Goal: Task Accomplishment & Management: Use online tool/utility

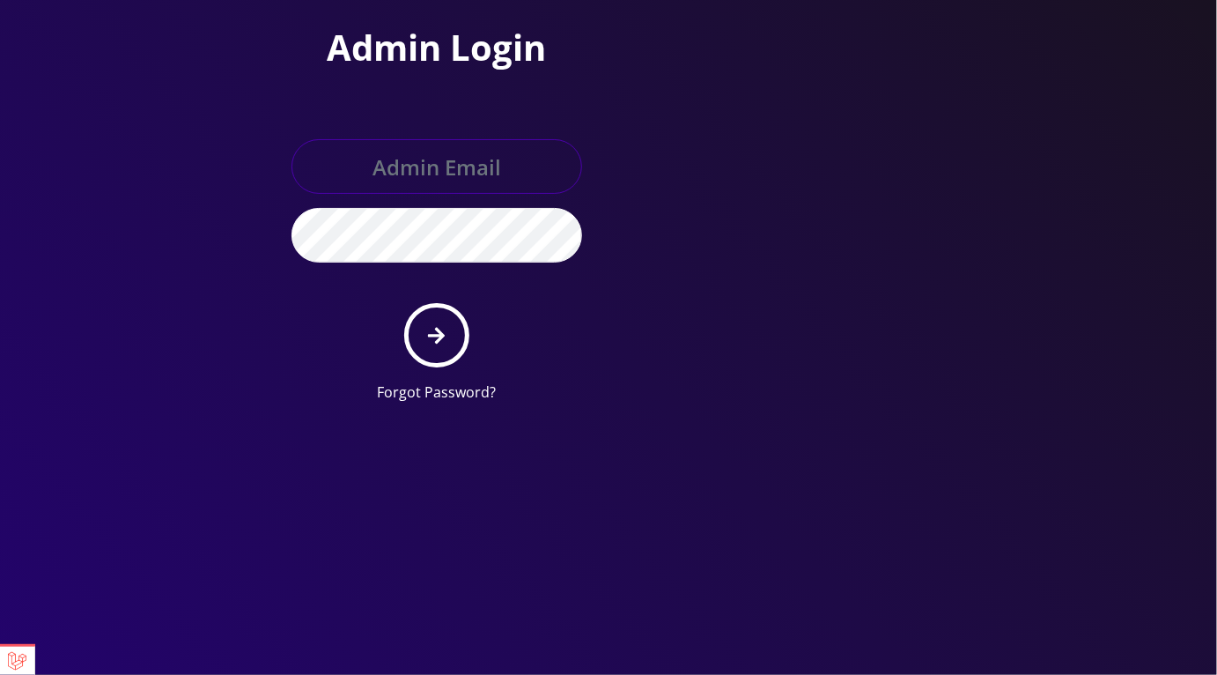
click at [459, 166] on input "text" at bounding box center [437, 166] width 291 height 55
type input "master@britex.pw"
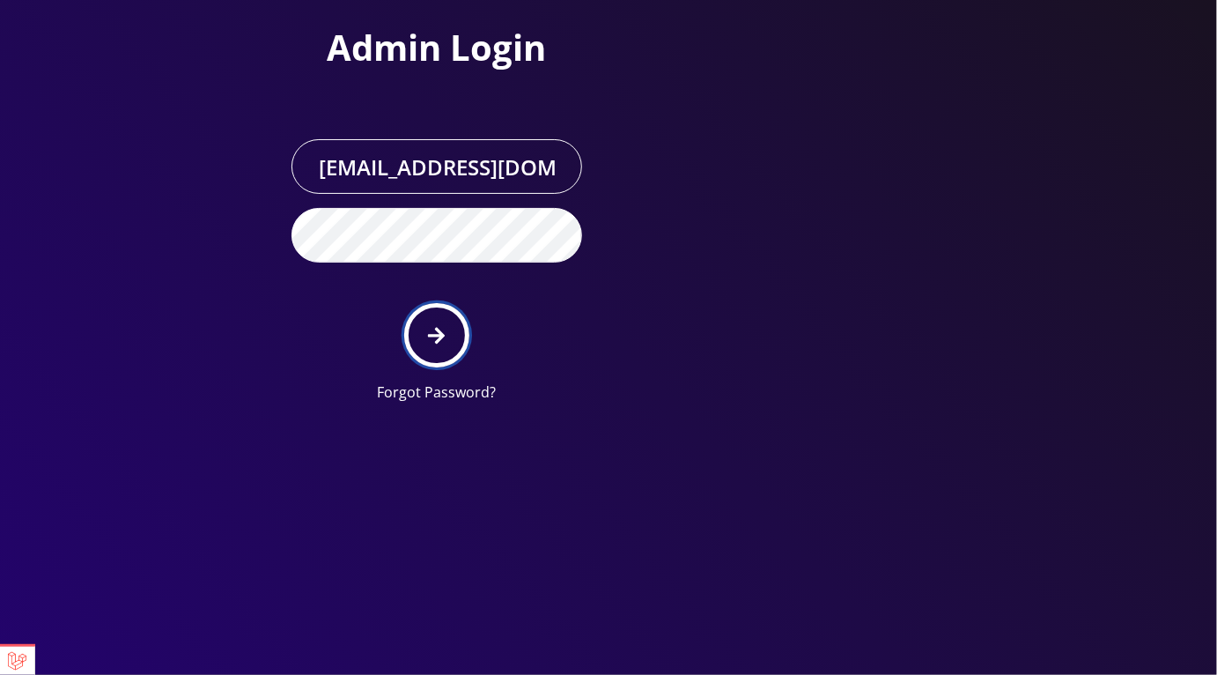
click at [452, 337] on button "submit" at bounding box center [436, 335] width 64 height 64
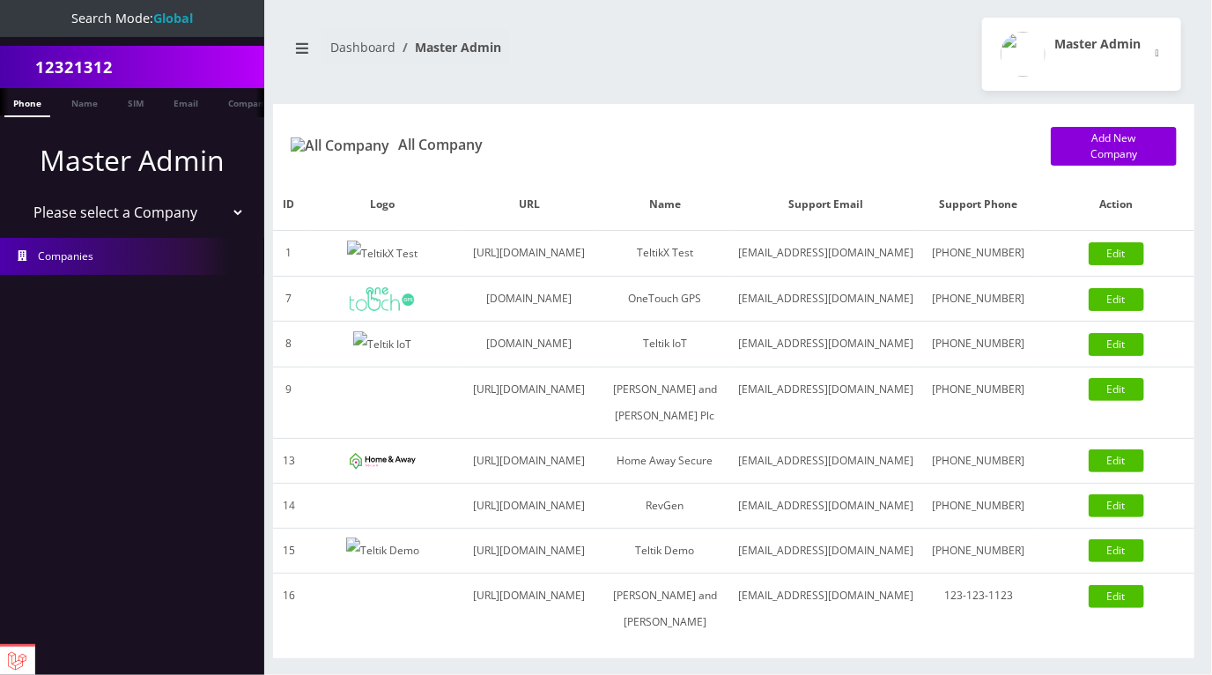
click at [181, 221] on select "Please select a Company TeltikX Test OneTouch GPS Teltik IoT Hale and Serrano P…" at bounding box center [132, 212] width 225 height 33
select select "1"
click at [20, 196] on select "Please select a Company TeltikX Test OneTouch GPS Teltik IoT Hale and Serrano P…" at bounding box center [132, 212] width 225 height 33
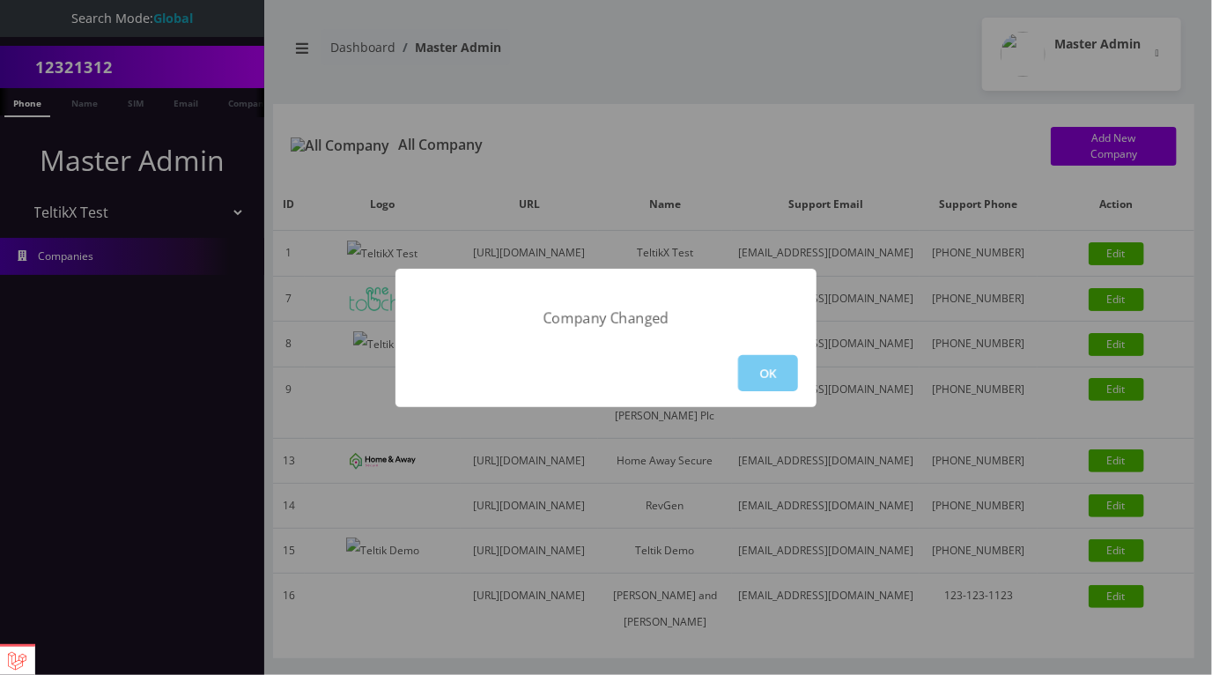
click at [764, 376] on button "OK" at bounding box center [768, 373] width 60 height 36
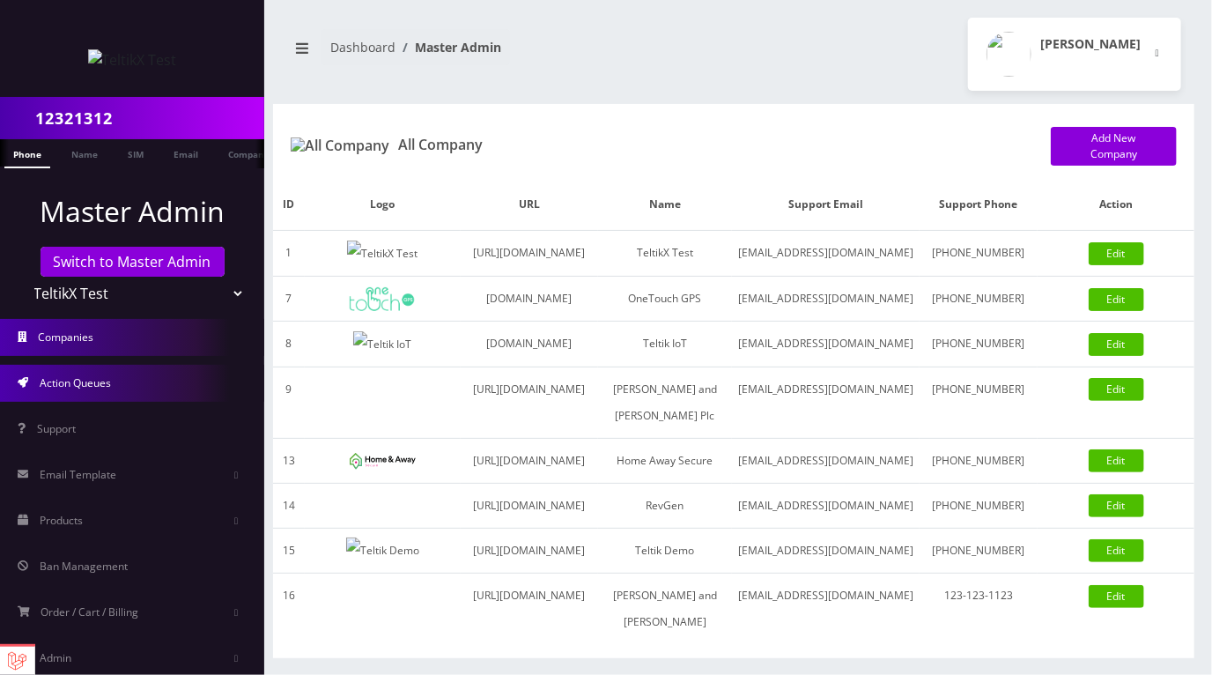
click at [64, 374] on link "Action Queues" at bounding box center [132, 383] width 264 height 37
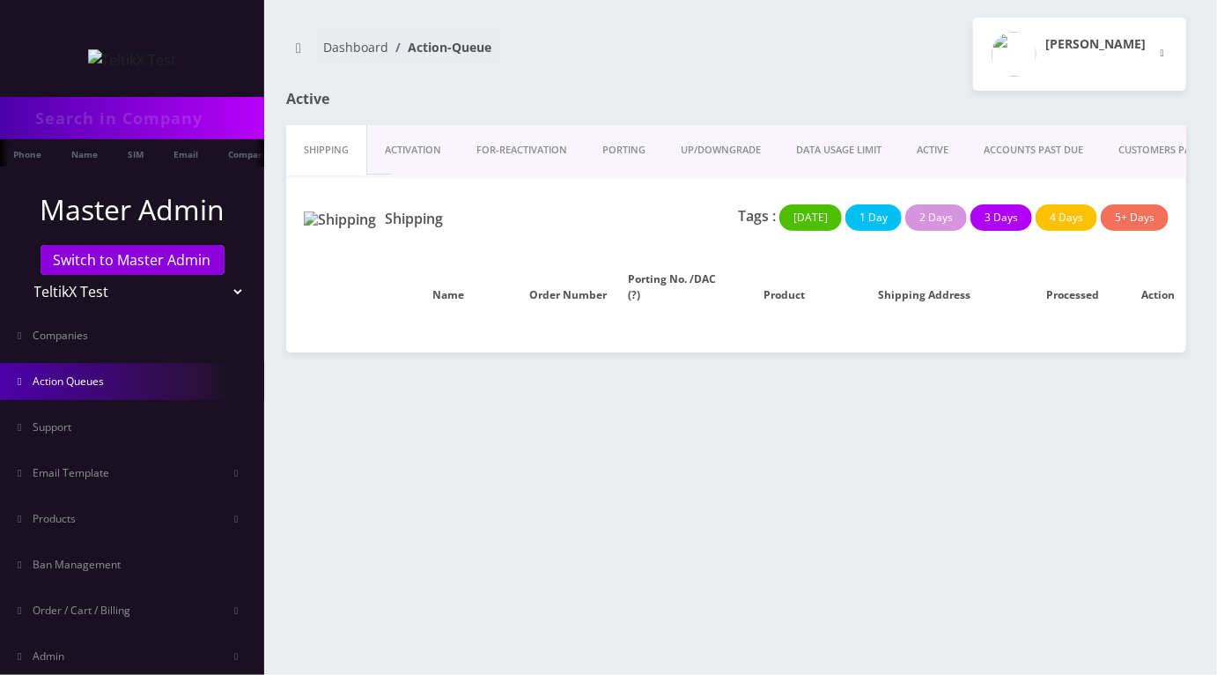
type input "12321312"
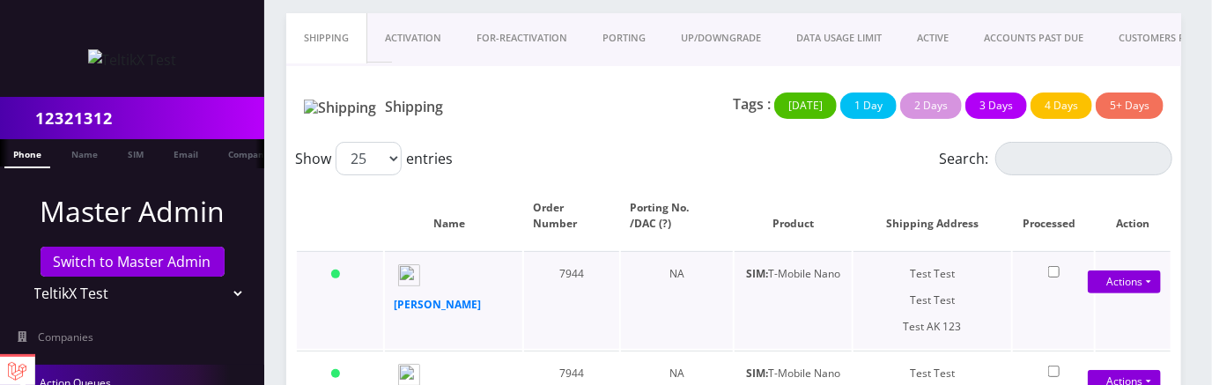
scroll to position [124, 0]
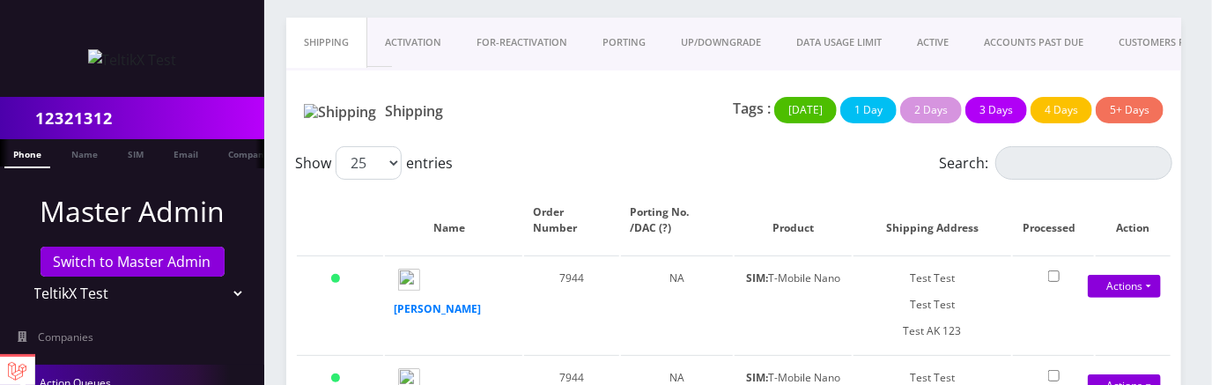
click at [425, 45] on link "Activation" at bounding box center [413, 43] width 92 height 50
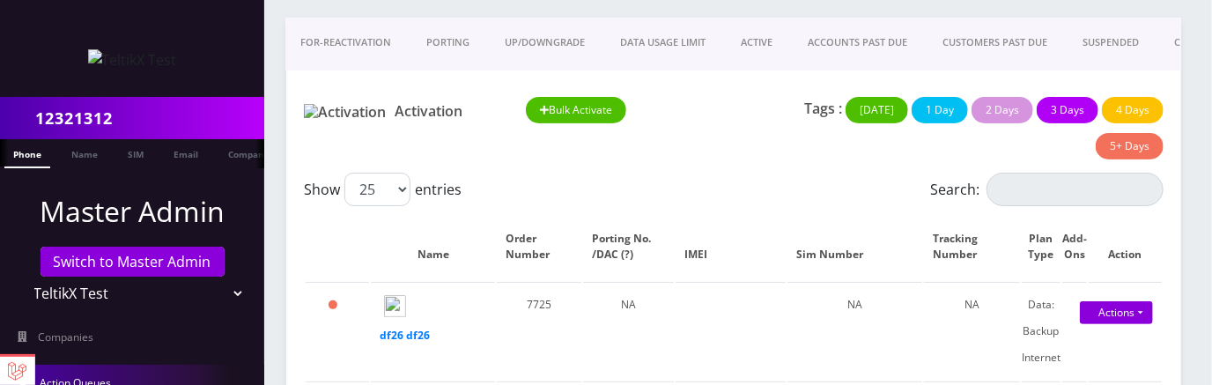
scroll to position [0, 227]
click at [1140, 40] on link "CLOSED" at bounding box center [1145, 43] width 72 height 50
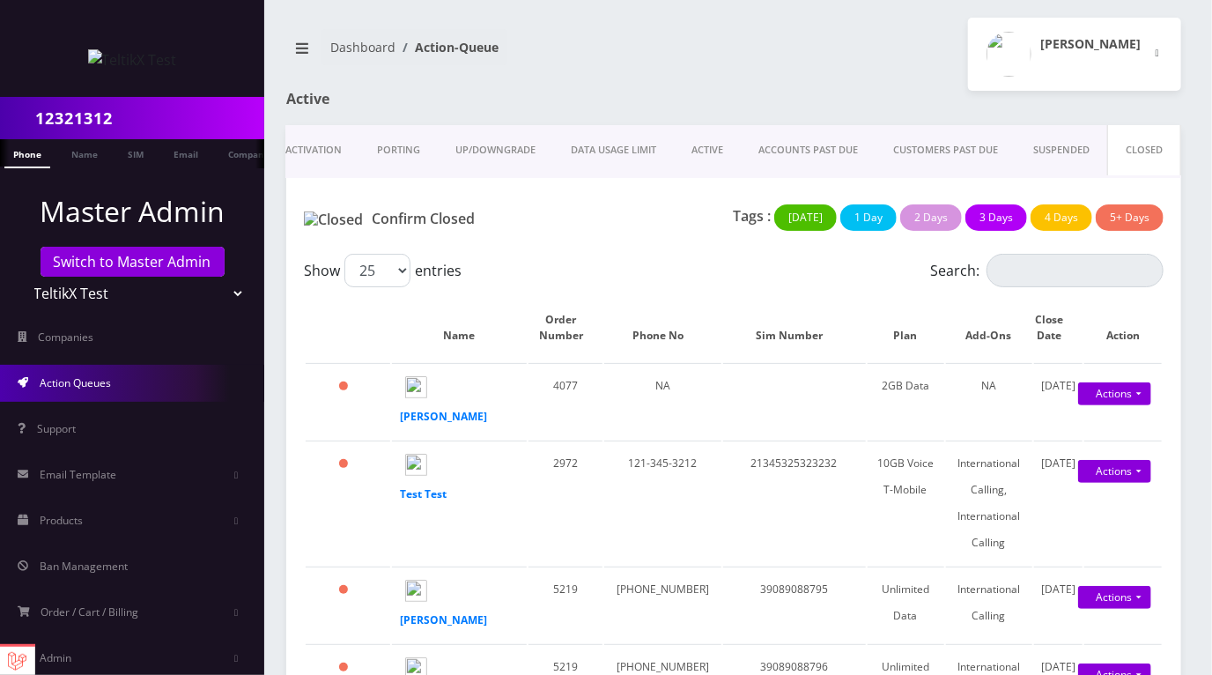
click at [721, 77] on div "Dashboard Action-Queue" at bounding box center [503, 54] width 461 height 50
click at [728, 80] on div "Dashboard Action-Queue [PERSON_NAME] Logout" at bounding box center [733, 54] width 921 height 73
